Goal: Transaction & Acquisition: Book appointment/travel/reservation

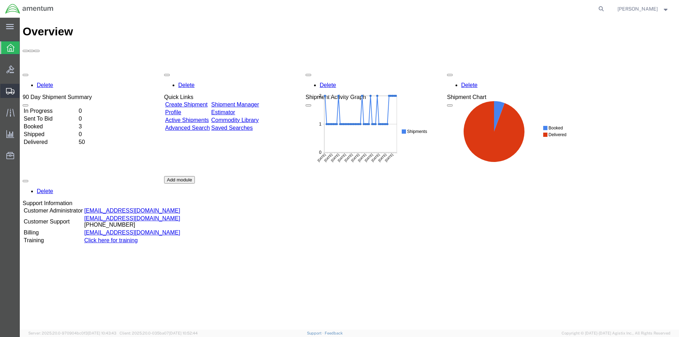
click at [0, 0] on span "Shipment Manager" at bounding box center [0, 0] width 0 height 0
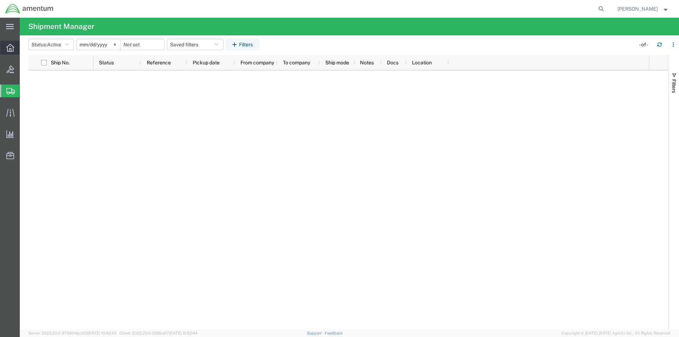
click at [11, 47] on icon at bounding box center [10, 48] width 8 height 8
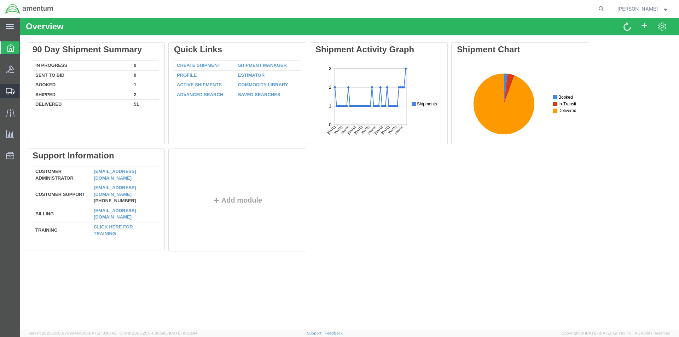
click at [6, 91] on icon at bounding box center [10, 91] width 8 height 6
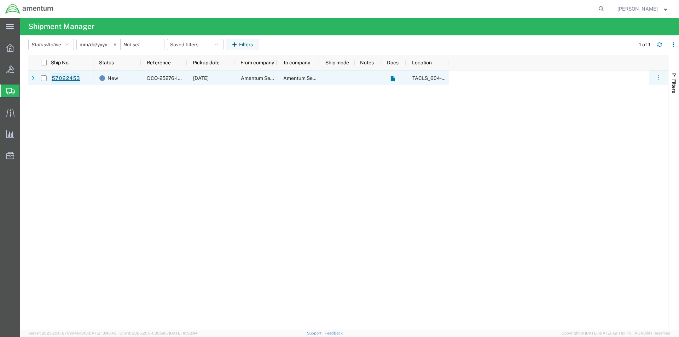
click at [72, 80] on link "57022453" at bounding box center [65, 78] width 29 height 11
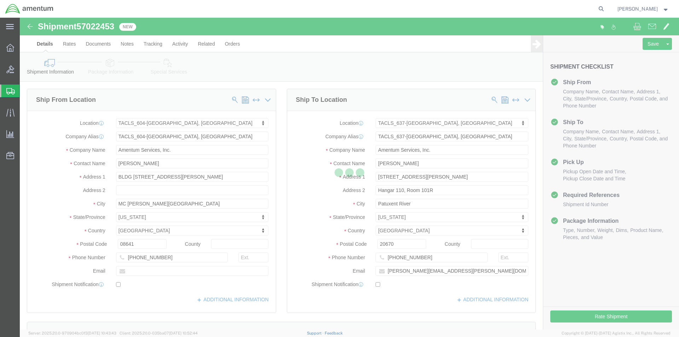
select select "42709"
select select "42719"
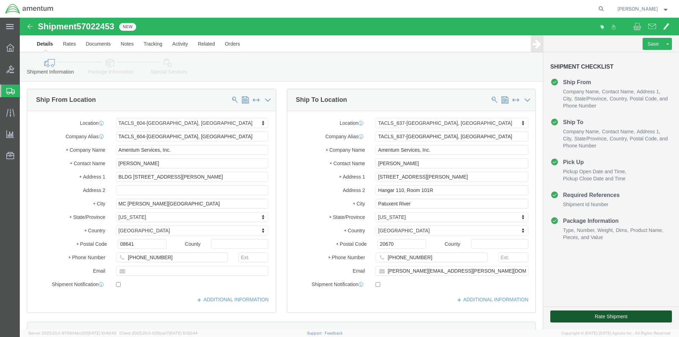
click button "Rate Shipment"
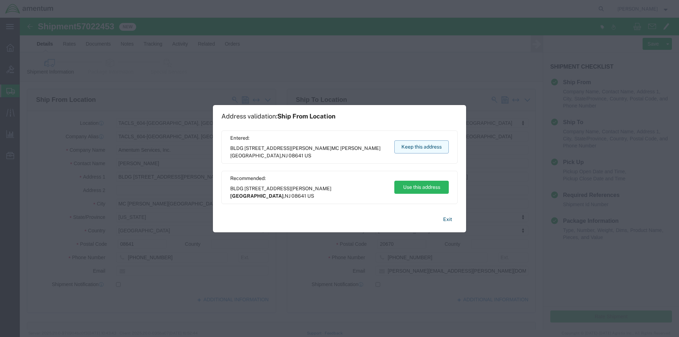
click at [416, 145] on button "Keep this address" at bounding box center [421, 146] width 54 height 13
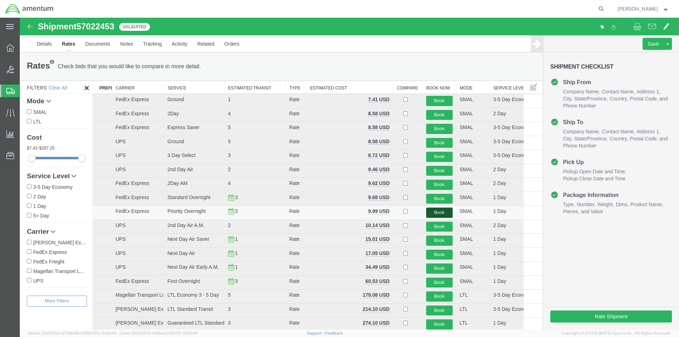
click at [437, 213] on button "Book" at bounding box center [439, 213] width 27 height 10
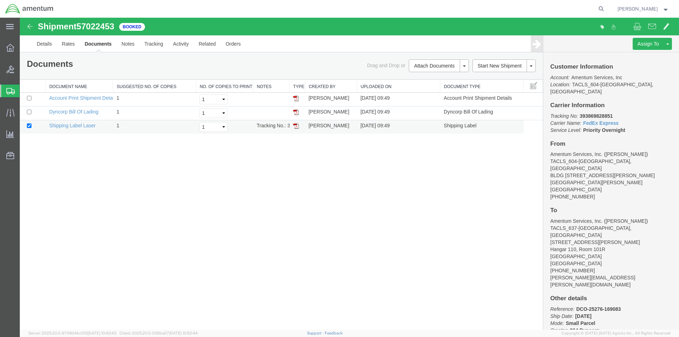
click at [296, 127] on img at bounding box center [296, 126] width 6 height 6
